Goal: Task Accomplishment & Management: Manage account settings

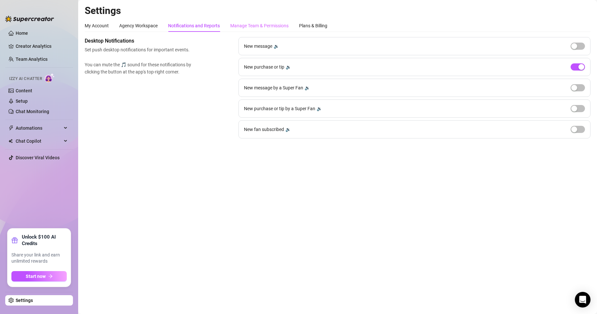
click at [276, 30] on div "Manage Team & Permissions" at bounding box center [259, 26] width 58 height 12
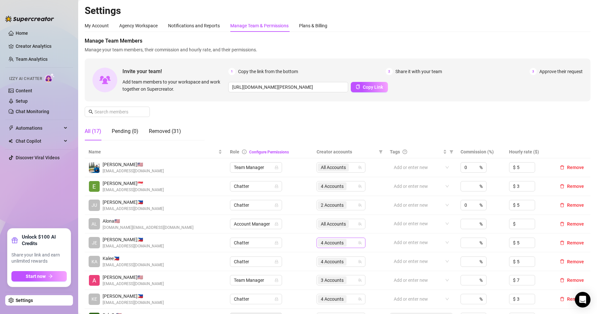
click at [343, 242] on span "4 Accounts" at bounding box center [332, 243] width 29 height 8
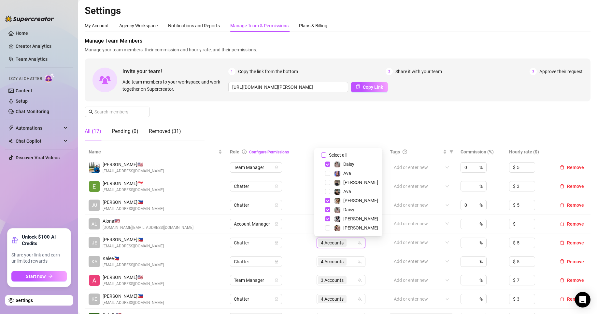
click at [331, 159] on span "Select all" at bounding box center [337, 155] width 23 height 7
click at [326, 158] on input "Select all" at bounding box center [323, 155] width 5 height 5
click at [331, 159] on span "Select all" at bounding box center [337, 155] width 23 height 7
click at [326, 158] on input "Select all" at bounding box center [323, 155] width 5 height 5
checkbox input "false"
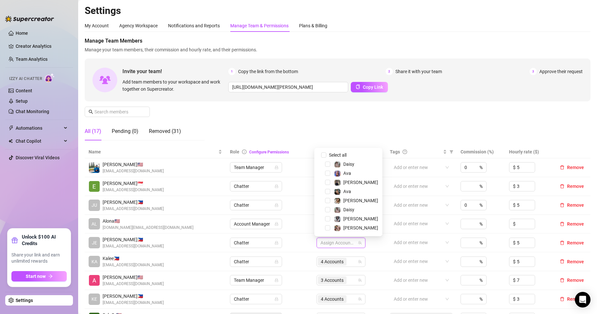
click at [377, 128] on div "Manage Team Members Manage your team members, their commission and hourly rate,…" at bounding box center [338, 91] width 506 height 109
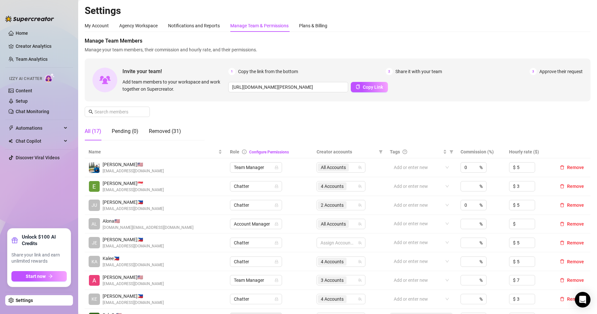
scroll to position [54, 0]
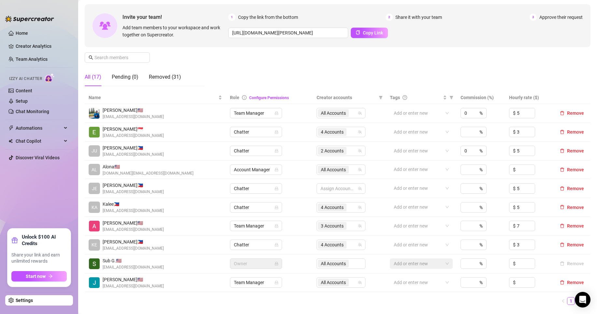
click at [575, 299] on link "2" at bounding box center [578, 301] width 7 height 7
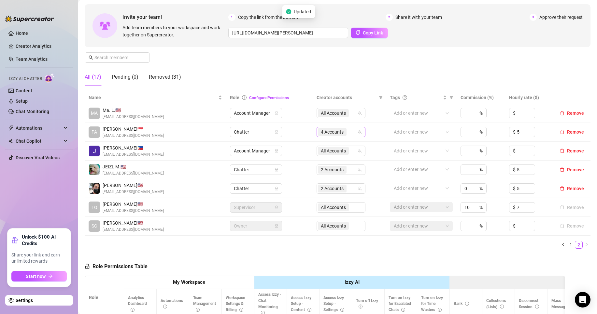
click at [333, 135] on span "4 Accounts" at bounding box center [332, 132] width 23 height 7
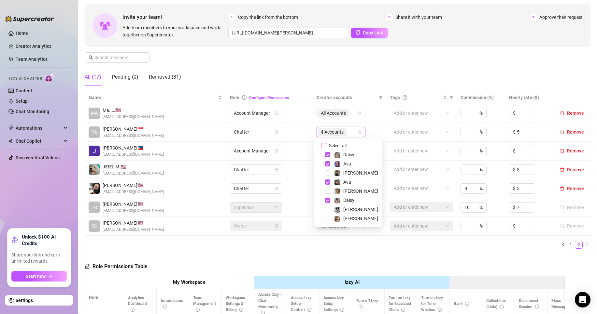
click at [343, 146] on span "Select all" at bounding box center [337, 145] width 23 height 7
click at [326, 146] on input "Select all" at bounding box center [323, 145] width 5 height 5
click at [343, 146] on span "Select all" at bounding box center [337, 145] width 23 height 7
click at [326, 146] on input "Select all" at bounding box center [323, 145] width 5 height 5
checkbox input "false"
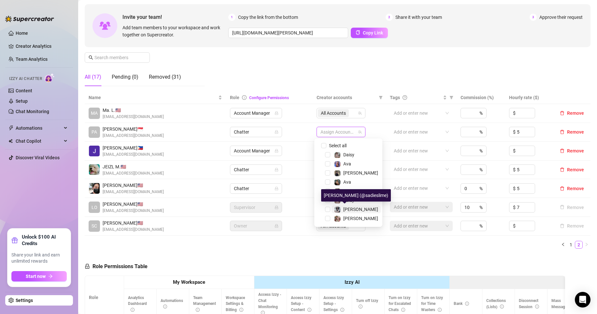
click at [354, 208] on span "[PERSON_NAME]" at bounding box center [360, 209] width 35 height 5
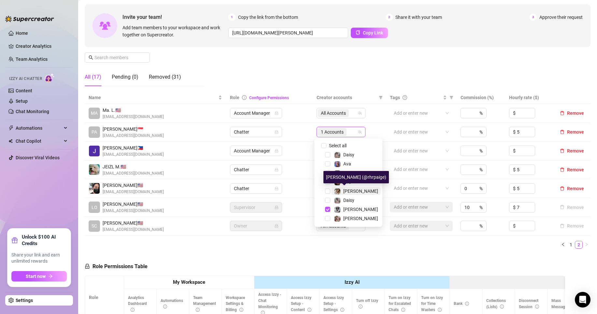
click at [347, 190] on span "[PERSON_NAME]" at bounding box center [360, 191] width 35 height 5
click at [357, 155] on span "Daisy" at bounding box center [355, 155] width 49 height 8
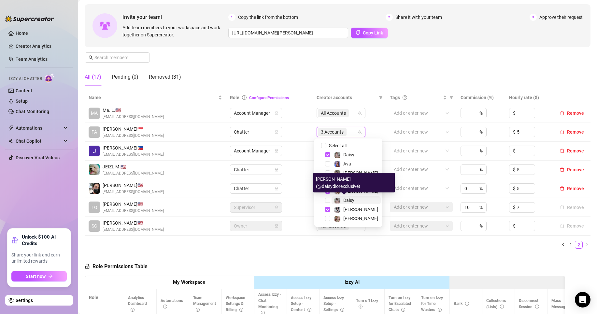
click at [352, 203] on span "Daisy" at bounding box center [348, 200] width 11 height 5
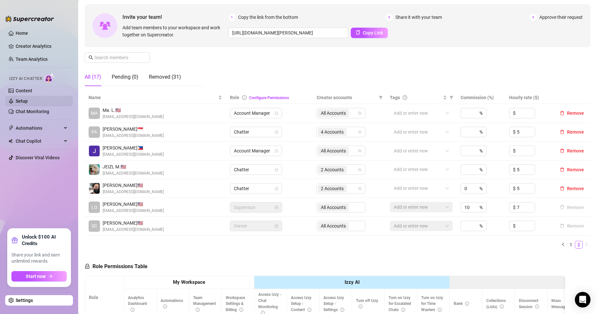
click at [28, 100] on link "Setup" at bounding box center [22, 101] width 12 height 5
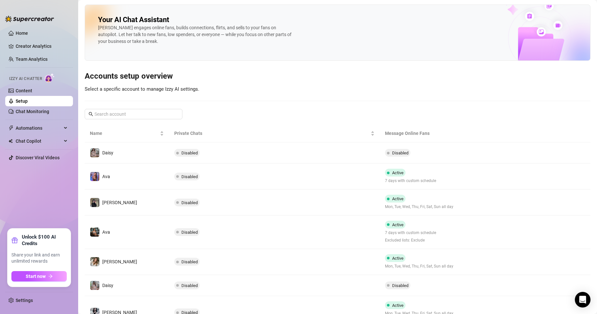
click at [265, 160] on td "Disabled" at bounding box center [274, 153] width 211 height 21
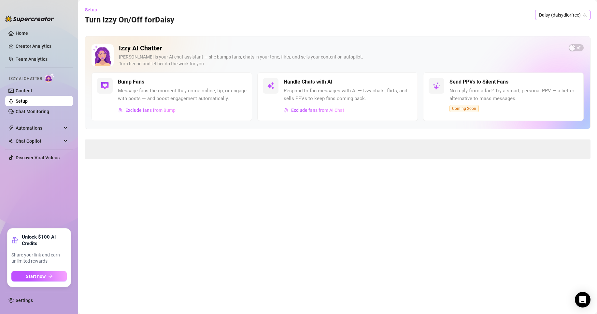
click at [556, 18] on span "Daisy (daisydiorfree)" at bounding box center [563, 15] width 48 height 10
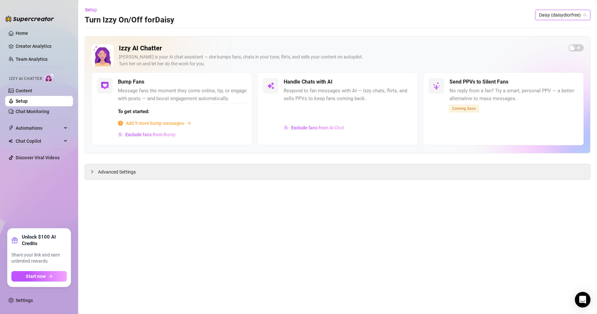
click at [482, 13] on div "Setup Turn Izzy On/Off for [PERSON_NAME] [PERSON_NAME] (daisydiorfree) [PERSON_…" at bounding box center [338, 15] width 506 height 21
click at [570, 52] on div "Izzy AI Chatter [PERSON_NAME] is your AI chat assistant — she bumps fans, chats…" at bounding box center [337, 58] width 492 height 28
click at [576, 47] on span "button" at bounding box center [575, 47] width 15 height 7
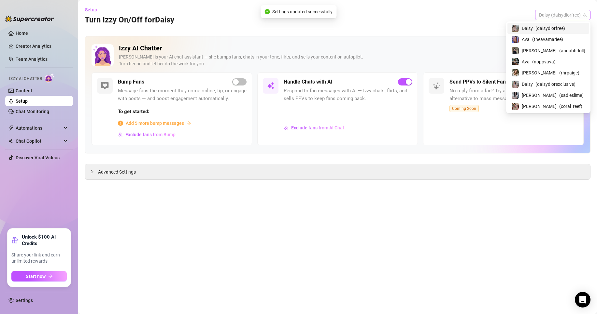
click at [546, 15] on span "Daisy (daisydiorfree)" at bounding box center [563, 15] width 48 height 10
click at [554, 42] on span "( theavamariee )" at bounding box center [547, 39] width 31 height 7
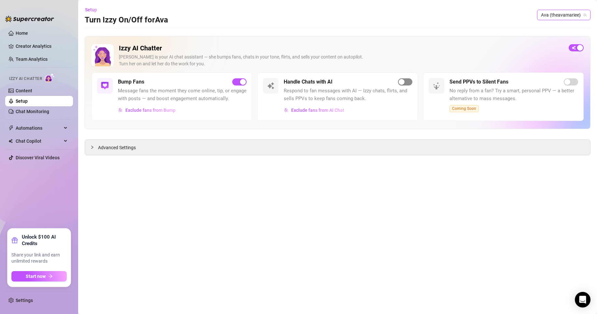
click at [401, 84] on div "button" at bounding box center [401, 82] width 6 height 6
click at [558, 13] on span "Ava (theavamariee)" at bounding box center [564, 15] width 46 height 10
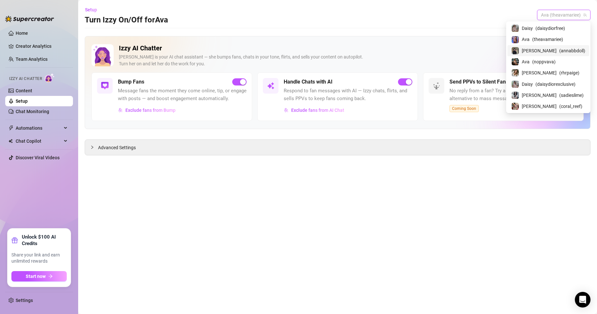
click at [571, 52] on div "[PERSON_NAME] ( annabbdoll )" at bounding box center [548, 51] width 74 height 8
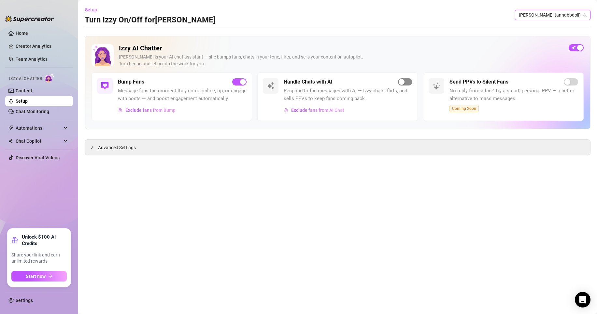
click at [410, 81] on span "button" at bounding box center [405, 81] width 14 height 7
click at [574, 15] on span "[PERSON_NAME] (annabbdoll)" at bounding box center [553, 15] width 68 height 10
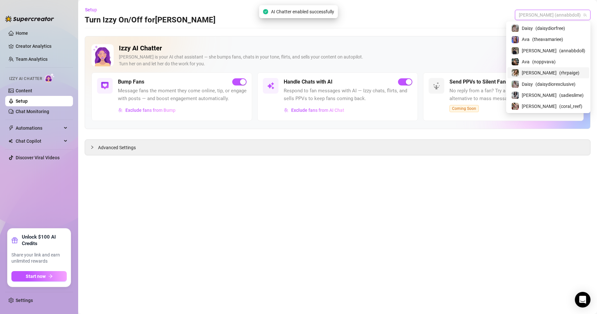
click at [568, 69] on div "[PERSON_NAME] ( rhrpaige )" at bounding box center [548, 73] width 74 height 8
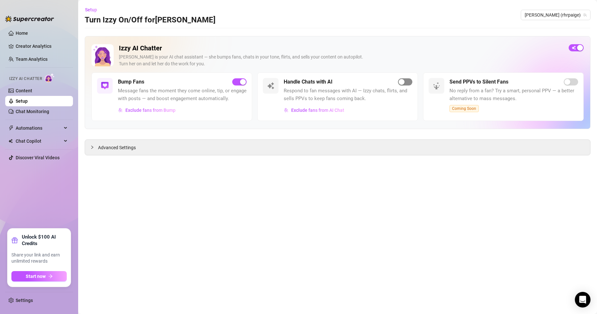
click at [405, 80] on button "button" at bounding box center [405, 81] width 14 height 7
drag, startPoint x: 558, startPoint y: 15, endPoint x: 555, endPoint y: 65, distance: 50.5
click at [558, 15] on span "[PERSON_NAME] (rhrpaige)" at bounding box center [555, 15] width 62 height 10
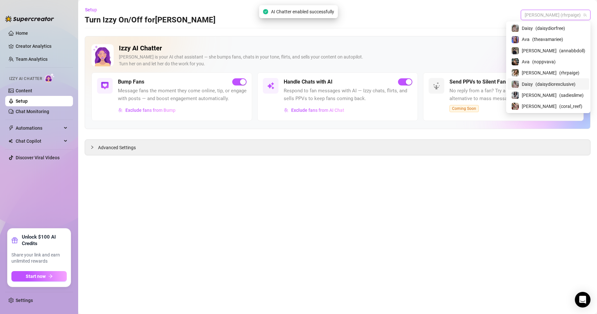
click at [563, 83] on span "( daisydiorexclusive )" at bounding box center [555, 84] width 40 height 7
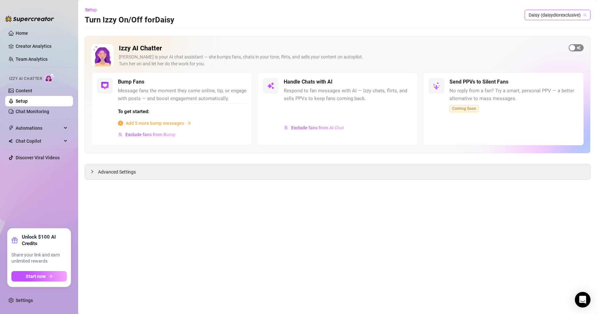
click at [575, 48] on button "button" at bounding box center [575, 47] width 15 height 7
click at [576, 13] on span "Daisy (daisydiorexclusive)" at bounding box center [557, 15] width 58 height 10
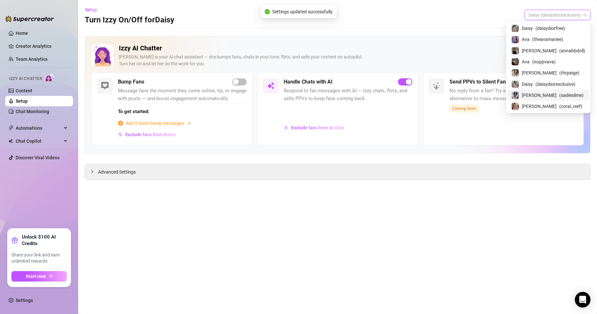
click at [560, 94] on span "( sadieslime )" at bounding box center [571, 95] width 24 height 7
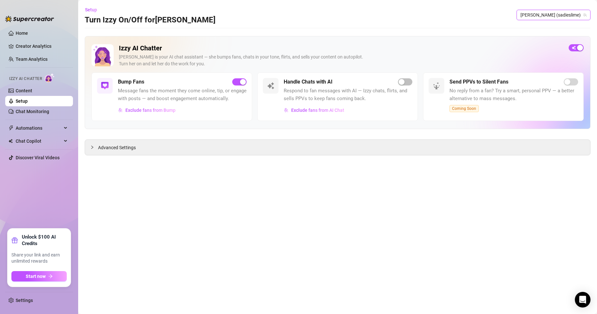
drag, startPoint x: 564, startPoint y: 16, endPoint x: 571, endPoint y: 60, distance: 44.4
click at [564, 17] on span "[PERSON_NAME] (sadieslime)" at bounding box center [553, 15] width 66 height 10
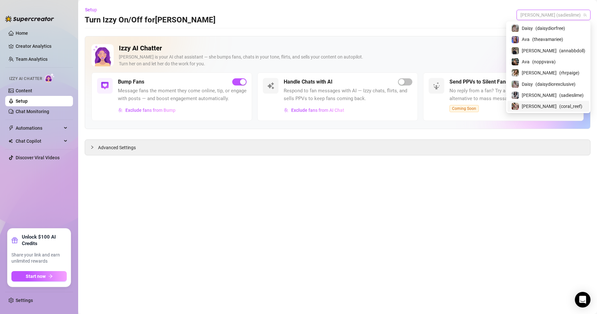
click at [573, 102] on div "[PERSON_NAME] ( coral_reef )" at bounding box center [548, 106] width 82 height 11
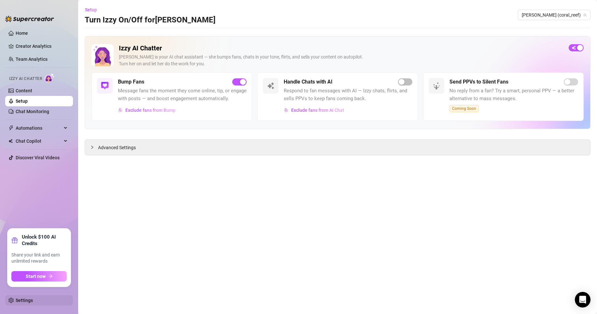
click at [28, 298] on link "Settings" at bounding box center [24, 300] width 17 height 5
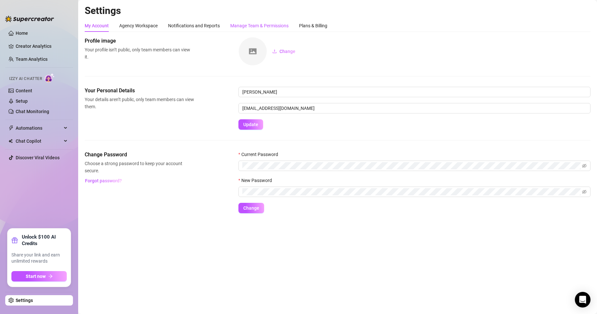
click at [246, 29] on div "Manage Team & Permissions" at bounding box center [259, 25] width 58 height 7
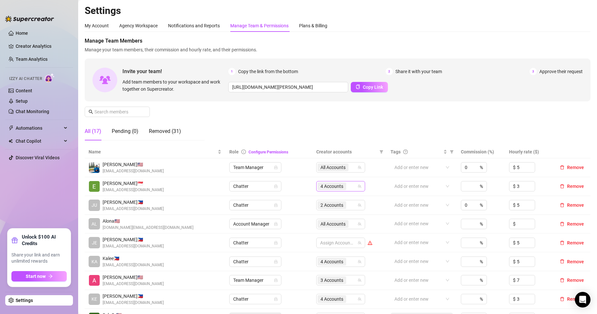
click at [338, 188] on span "4 Accounts" at bounding box center [331, 186] width 23 height 7
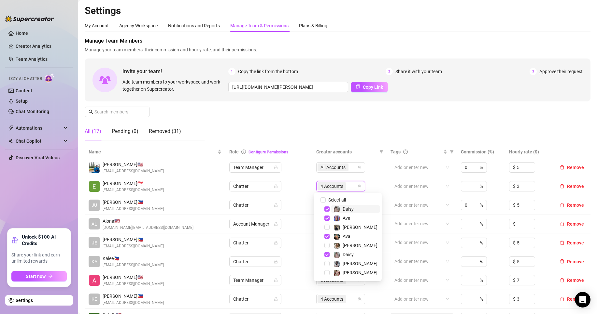
click at [338, 188] on span "4 Accounts" at bounding box center [331, 186] width 23 height 7
